Goal: Use online tool/utility

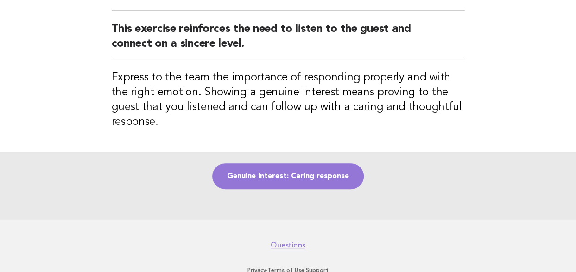
scroll to position [93, 0]
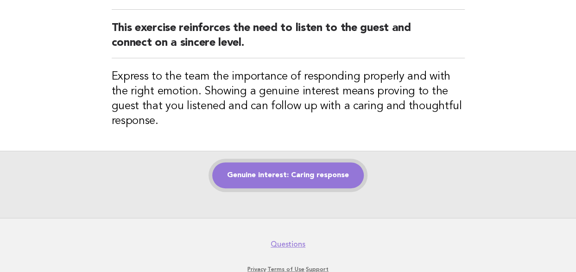
click at [291, 173] on link "Genuine interest: Caring response" at bounding box center [287, 176] width 151 height 26
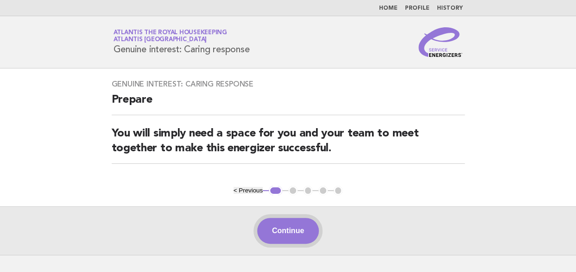
click at [290, 233] on button "Continue" at bounding box center [288, 231] width 62 height 26
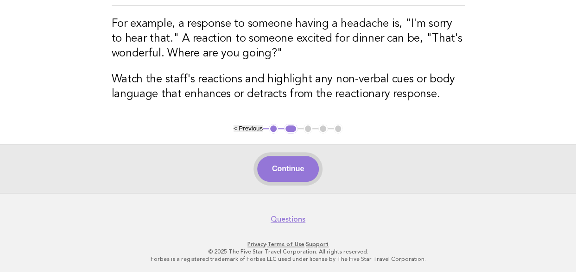
click at [283, 169] on button "Continue" at bounding box center [288, 169] width 62 height 26
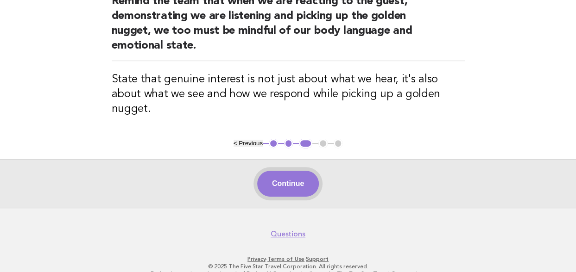
click at [280, 171] on button "Continue" at bounding box center [288, 184] width 62 height 26
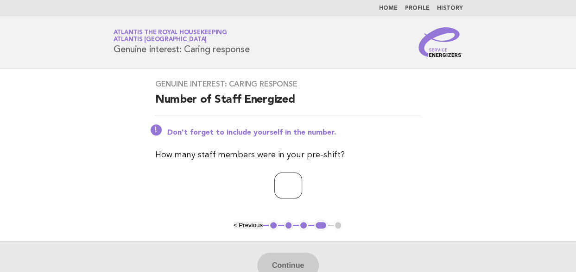
click at [279, 189] on input "number" at bounding box center [288, 186] width 28 height 26
type input "**"
click at [290, 265] on button "Continue" at bounding box center [288, 266] width 62 height 26
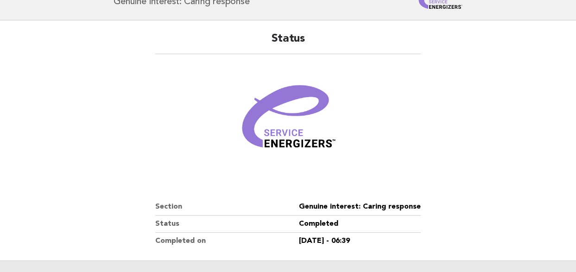
scroll to position [165, 0]
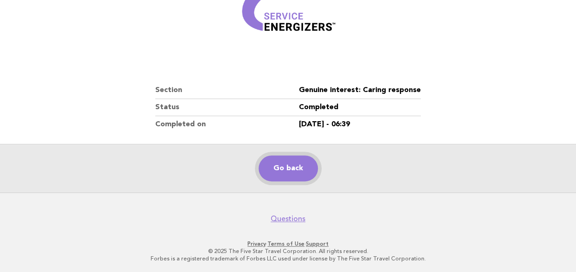
click at [280, 166] on link "Go back" at bounding box center [287, 169] width 59 height 26
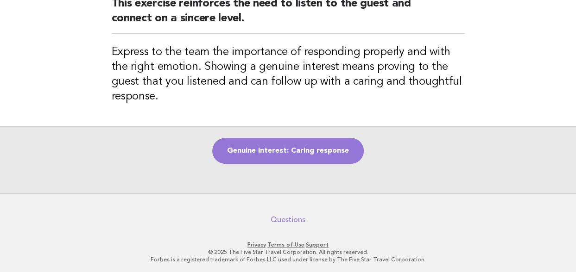
scroll to position [118, 0]
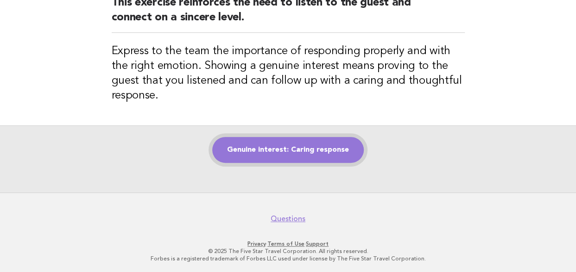
click at [291, 153] on link "Genuine interest: Caring response" at bounding box center [287, 150] width 151 height 26
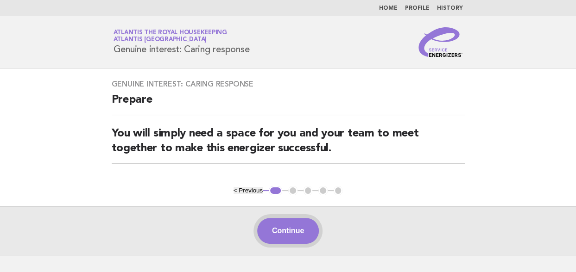
click at [287, 230] on button "Continue" at bounding box center [288, 231] width 62 height 26
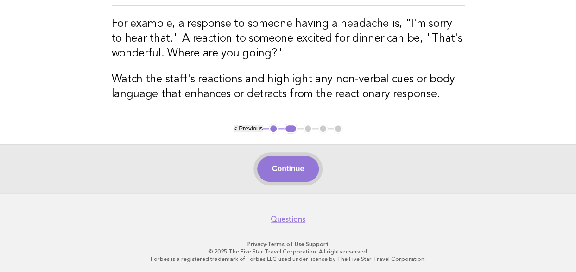
click at [284, 176] on button "Continue" at bounding box center [288, 169] width 62 height 26
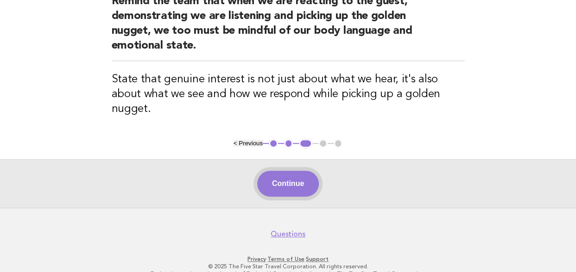
click at [287, 171] on button "Continue" at bounding box center [288, 184] width 62 height 26
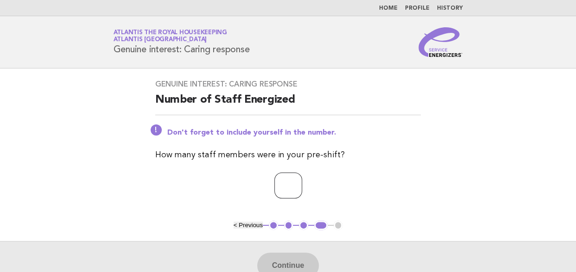
click at [283, 190] on input "number" at bounding box center [288, 186] width 28 height 26
type input "**"
click at [285, 258] on button "Continue" at bounding box center [288, 266] width 62 height 26
